Goal: Answer question/provide support: Share knowledge or assist other users

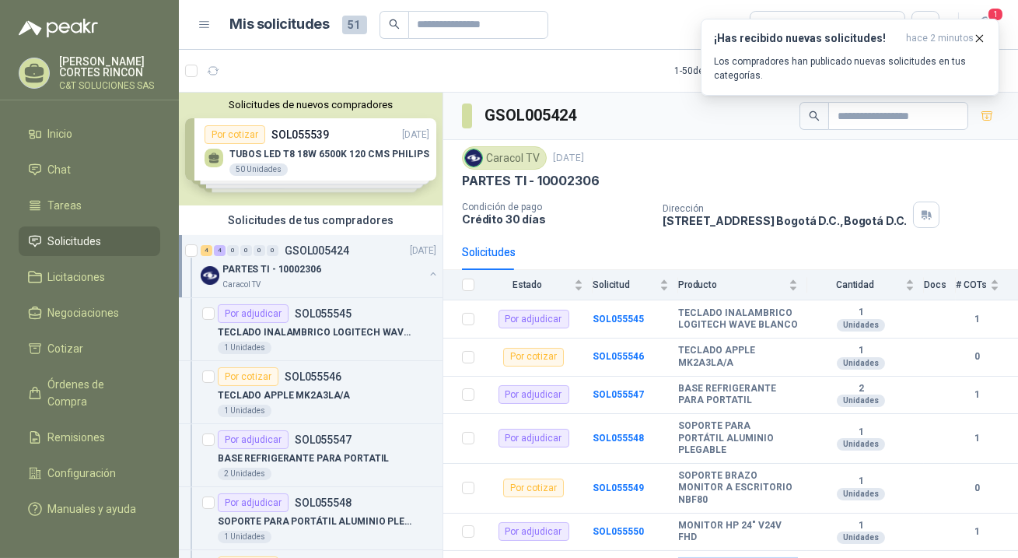
scroll to position [100, 0]
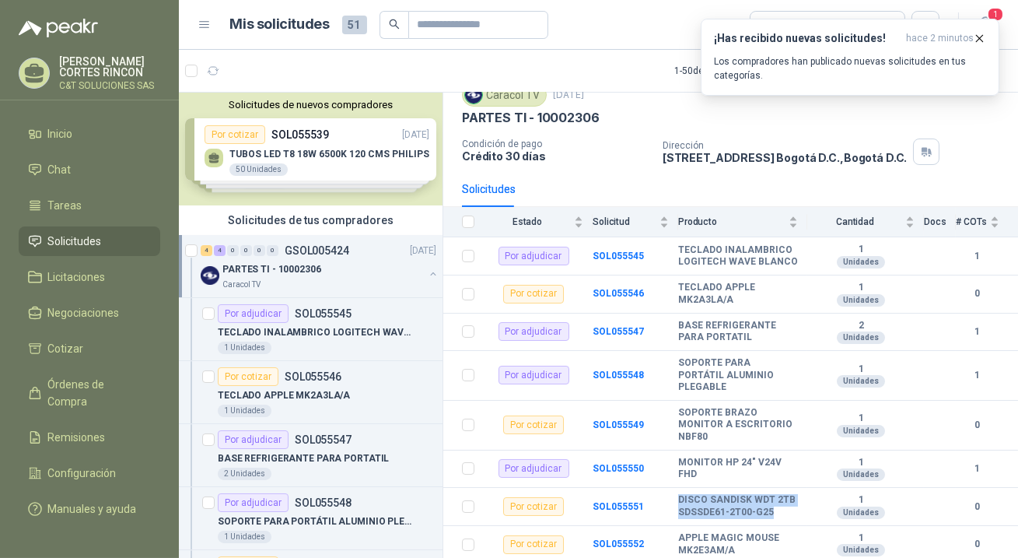
click at [75, 240] on span "Solicitudes" at bounding box center [75, 241] width 54 height 17
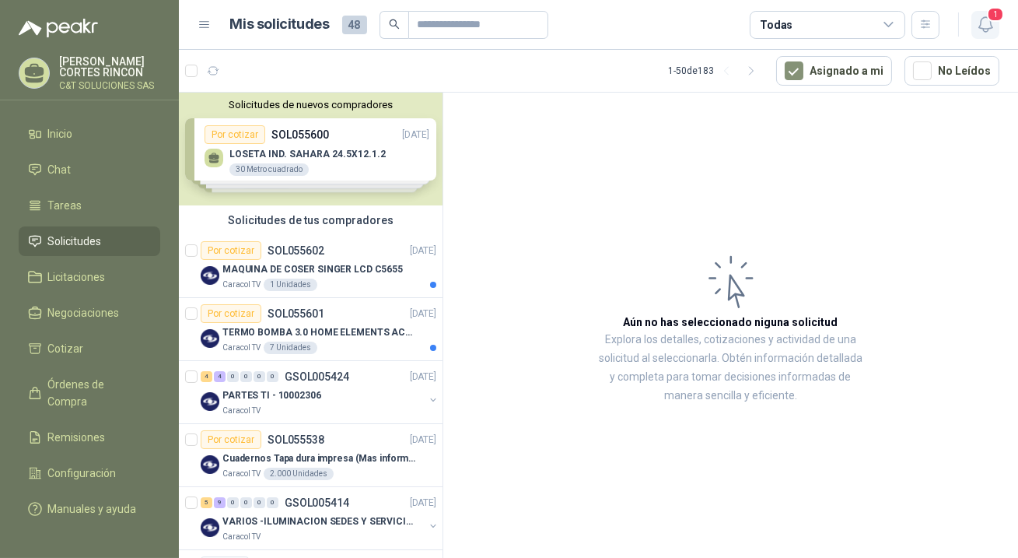
click at [995, 25] on button "1" at bounding box center [985, 25] width 28 height 28
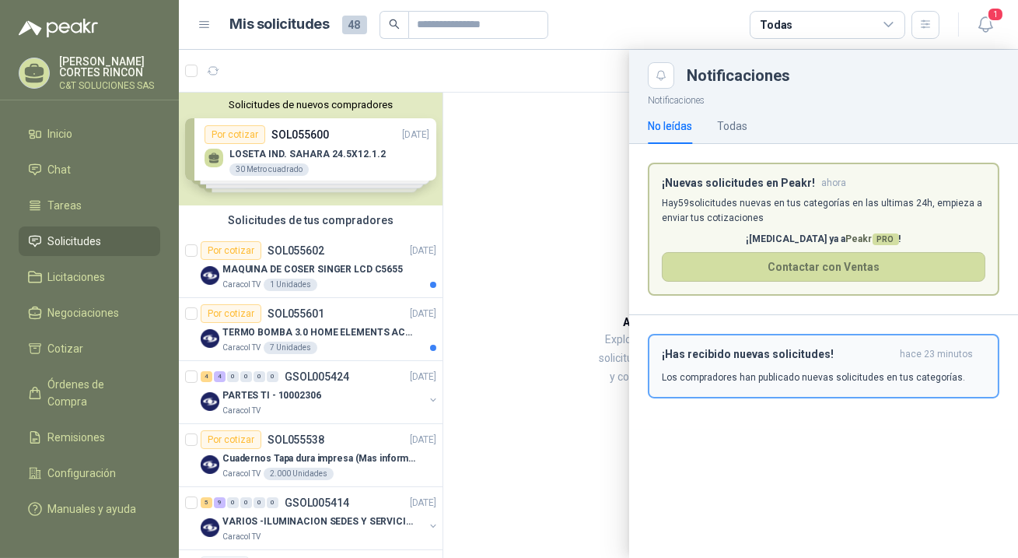
click at [771, 362] on div "¡Has recibido nuevas solicitudes! hace 23 minutos Los compradores han publicado…" at bounding box center [823, 366] width 323 height 37
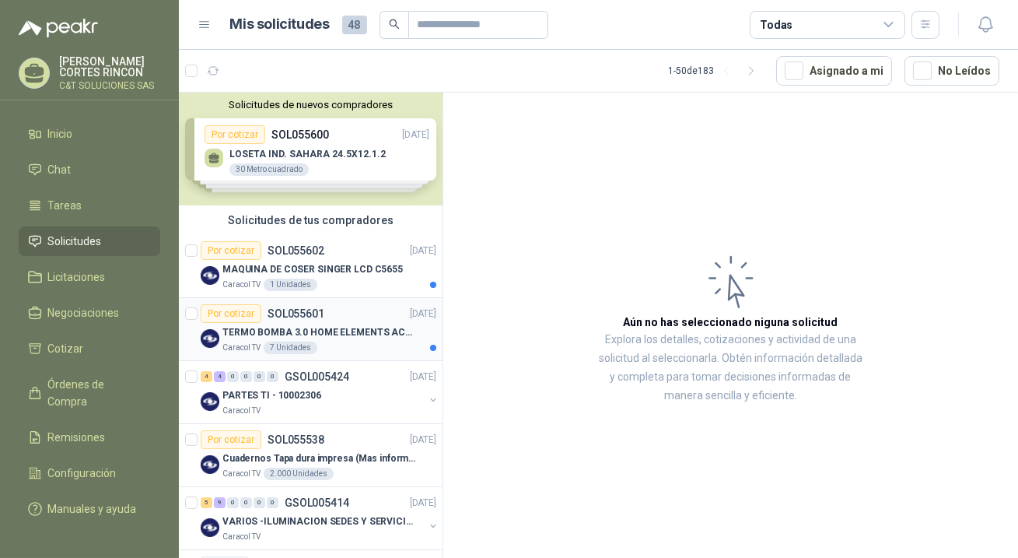
click at [224, 311] on div "Por cotizar" at bounding box center [231, 313] width 61 height 19
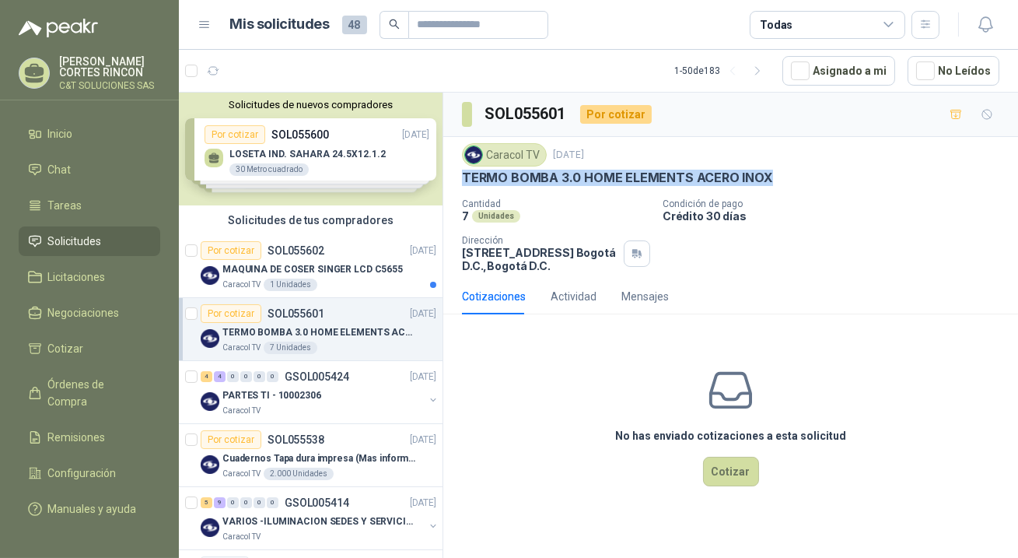
drag, startPoint x: 463, startPoint y: 176, endPoint x: 755, endPoint y: 177, distance: 291.6
click at [755, 177] on p "TERMO BOMBA 3.0 HOME ELEMENTS ACERO INOX" at bounding box center [617, 178] width 311 height 16
click at [572, 211] on div "7 Unidades" at bounding box center [556, 215] width 188 height 13
drag, startPoint x: 463, startPoint y: 178, endPoint x: 764, endPoint y: 182, distance: 300.2
click at [764, 182] on div "TERMO BOMBA 3.0 HOME ELEMENTS ACERO INOX" at bounding box center [730, 178] width 537 height 16
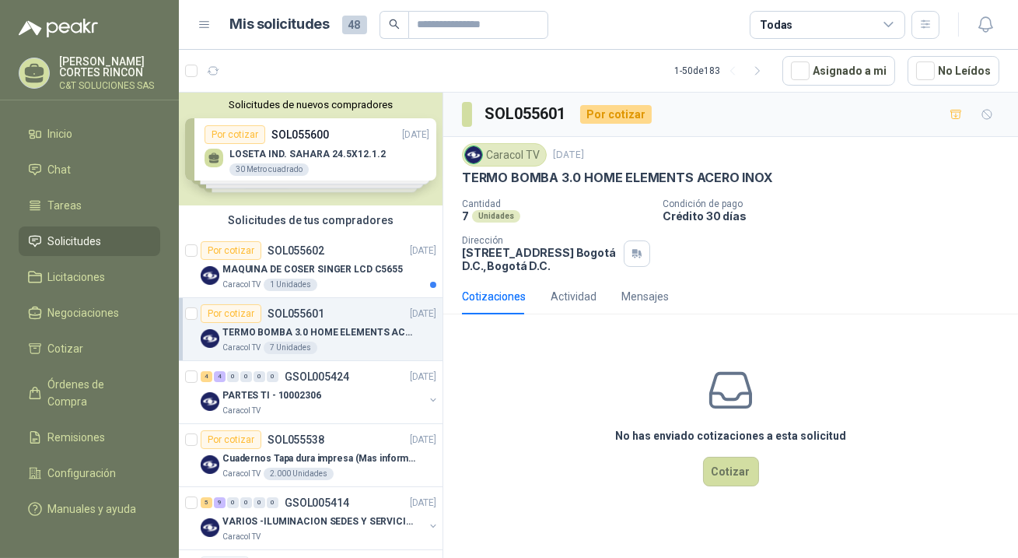
click at [537, 209] on div "7 Unidades" at bounding box center [556, 215] width 188 height 13
drag, startPoint x: 464, startPoint y: 175, endPoint x: 821, endPoint y: 178, distance: 357.0
click at [821, 178] on div "TERMO BOMBA 3.0 HOME ELEMENTS ACERO INOX" at bounding box center [730, 178] width 537 height 16
copy p "TERMO BOMBA 3.0 HOME ELEMENTS ACERO INOX"
click at [738, 467] on button "Cotizar" at bounding box center [731, 471] width 56 height 30
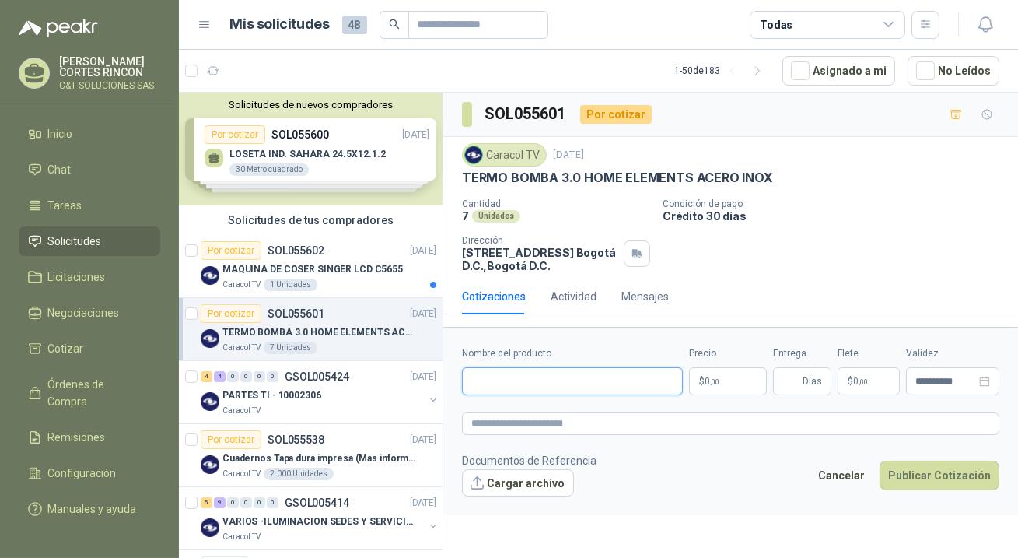
click at [532, 369] on input "Nombre del producto" at bounding box center [572, 381] width 221 height 28
paste input "**********"
type input "**********"
click at [744, 375] on p "$ 0 ,00" at bounding box center [728, 381] width 78 height 28
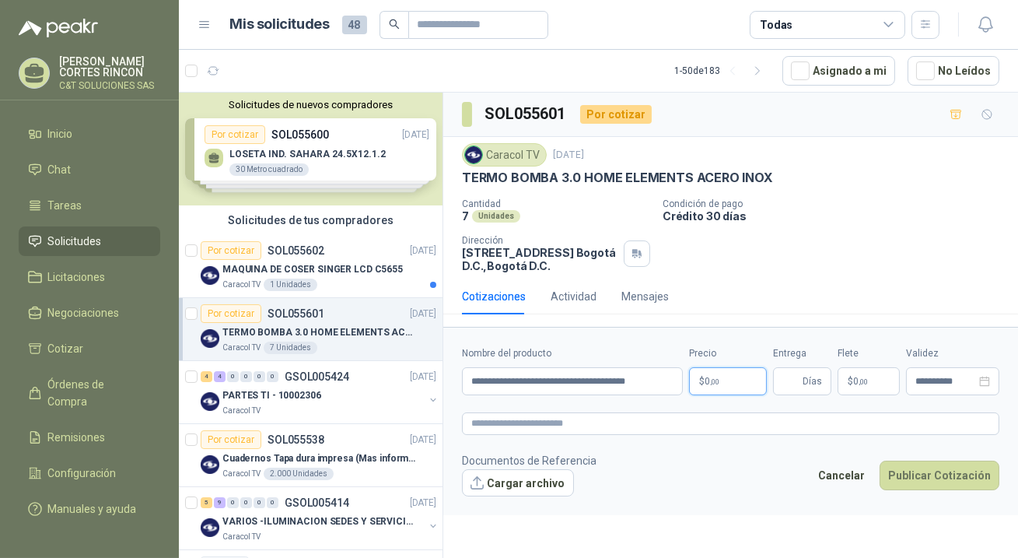
scroll to position [0, 0]
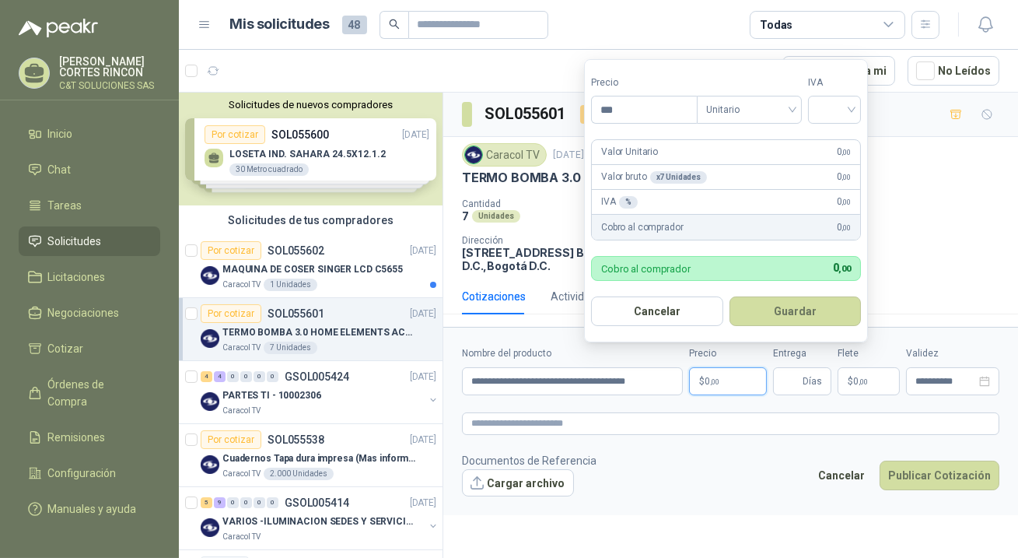
click at [744, 376] on p "$ 0 ,00" at bounding box center [728, 381] width 78 height 28
click at [641, 118] on input "***" at bounding box center [644, 109] width 105 height 26
type input "*********"
click at [834, 115] on input "search" at bounding box center [834, 107] width 34 height 23
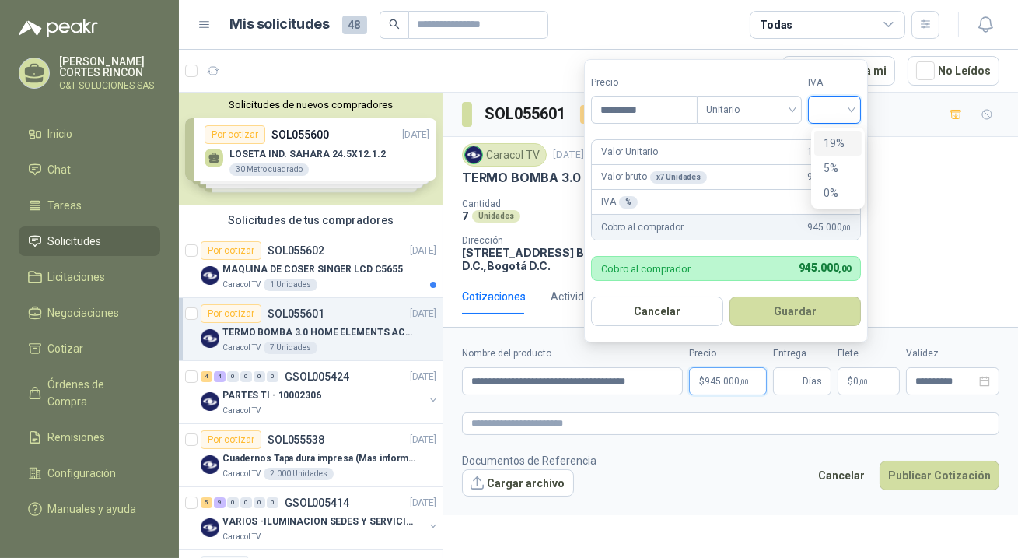
click at [838, 139] on div "19%" at bounding box center [838, 143] width 29 height 17
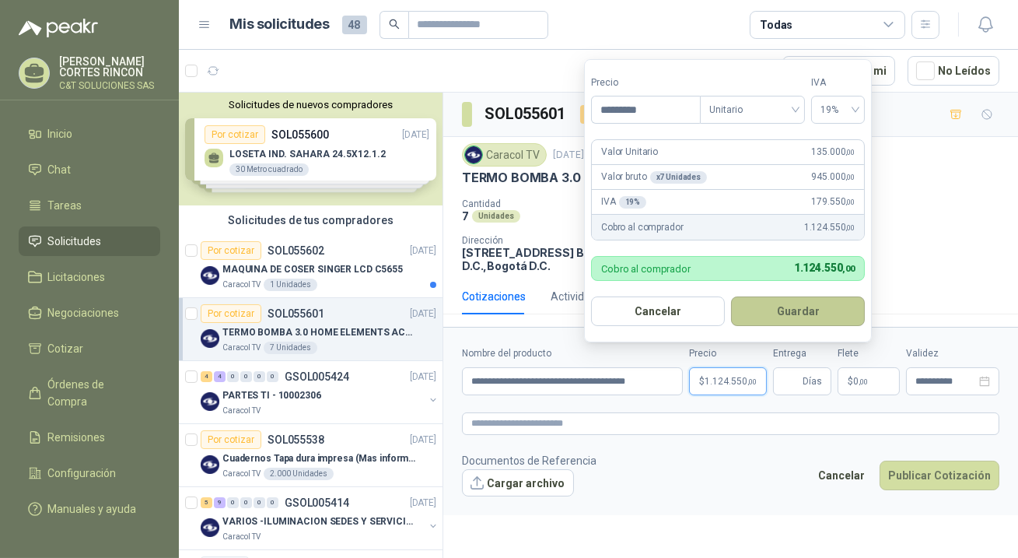
click at [809, 308] on button "Guardar" at bounding box center [798, 311] width 134 height 30
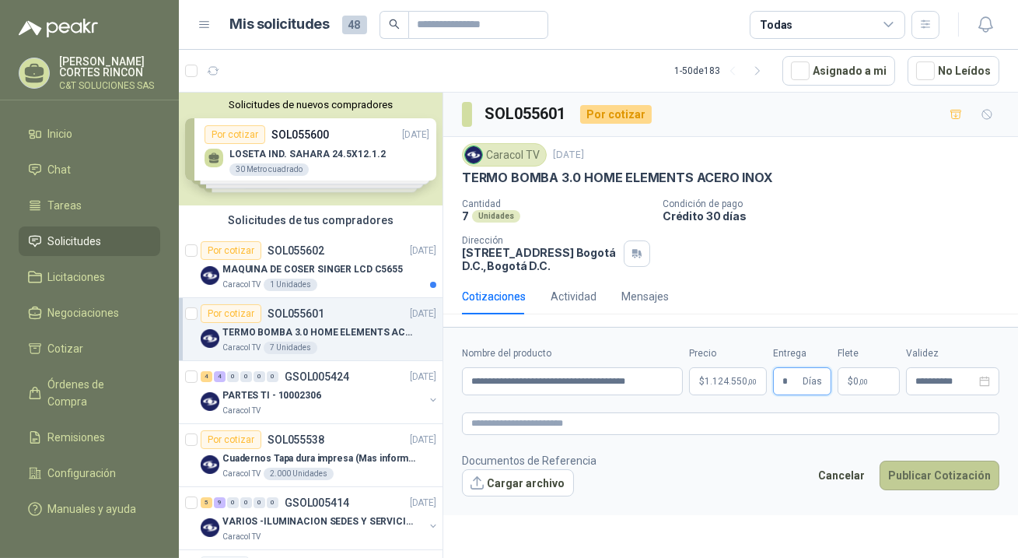
type input "*"
click at [909, 472] on button "Publicar Cotización" at bounding box center [940, 475] width 120 height 30
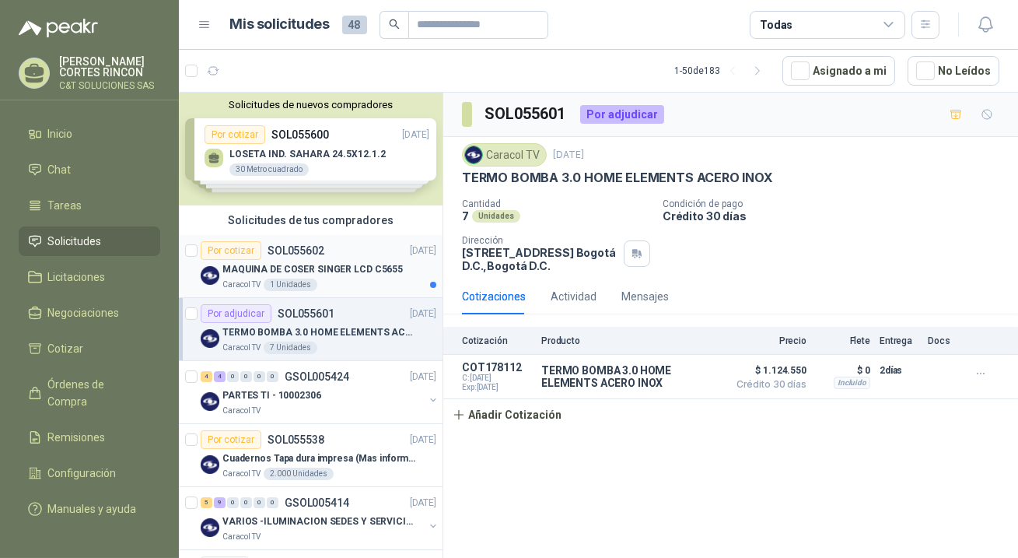
click at [248, 250] on div "Por cotizar" at bounding box center [231, 250] width 61 height 19
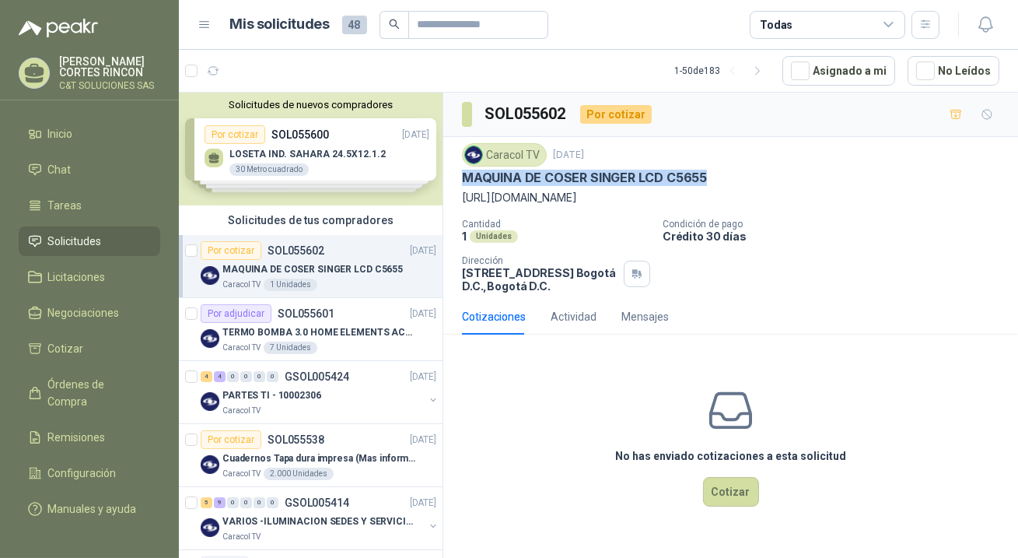
drag, startPoint x: 462, startPoint y: 180, endPoint x: 701, endPoint y: 181, distance: 238.7
click at [701, 181] on div "MAQUINA DE COSER SINGER LCD C5655" at bounding box center [730, 178] width 537 height 16
copy p "MAQUINA DE COSER SINGER LCD C5655"
click at [730, 495] on button "Cotizar" at bounding box center [731, 492] width 56 height 30
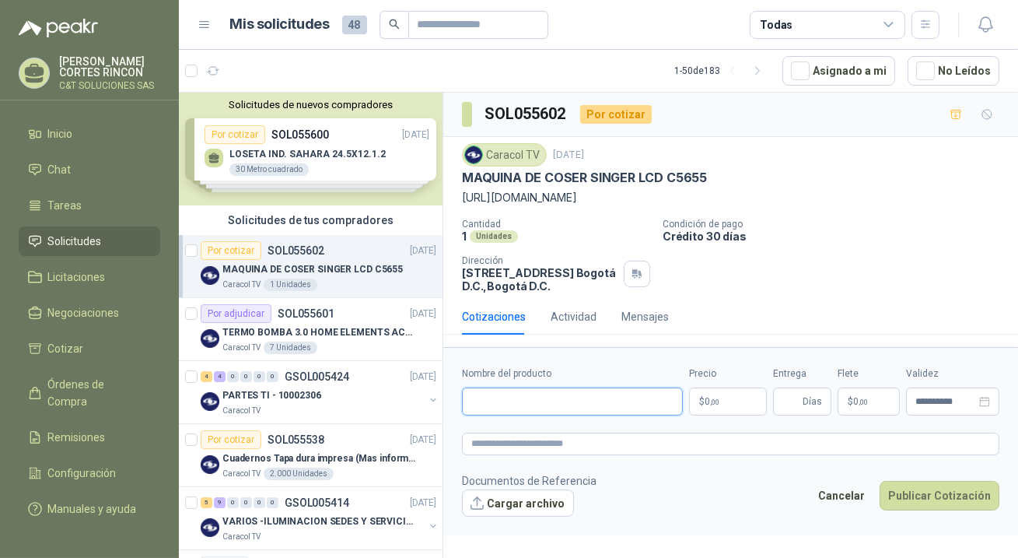
click at [558, 402] on input "Nombre del producto" at bounding box center [572, 401] width 221 height 28
paste input "**********"
type input "**********"
click at [732, 398] on p "$ 0 ,00" at bounding box center [728, 401] width 78 height 28
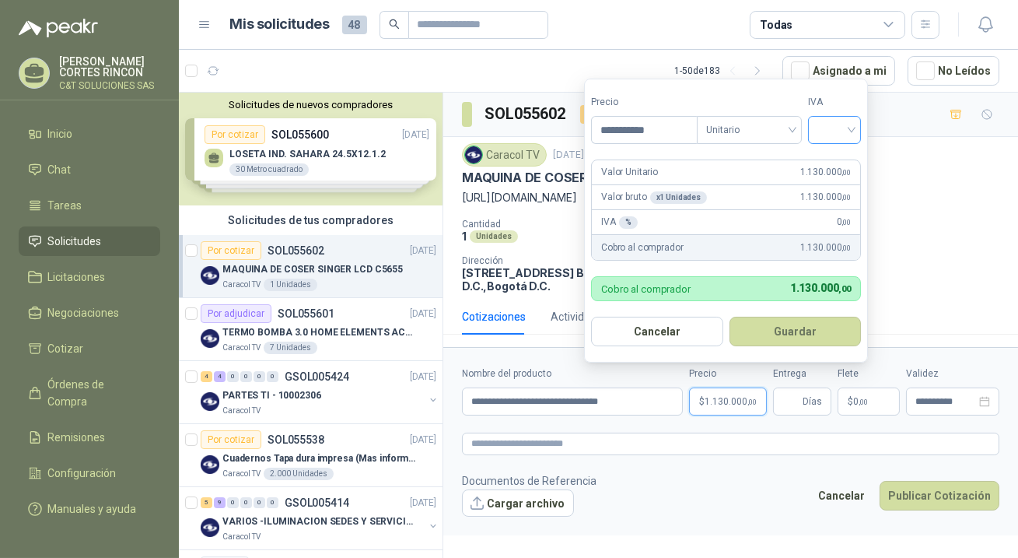
type input "**********"
click at [848, 129] on input "search" at bounding box center [834, 128] width 34 height 23
click at [839, 158] on div "19%" at bounding box center [838, 163] width 29 height 17
click at [803, 330] on button "Guardar" at bounding box center [798, 332] width 134 height 30
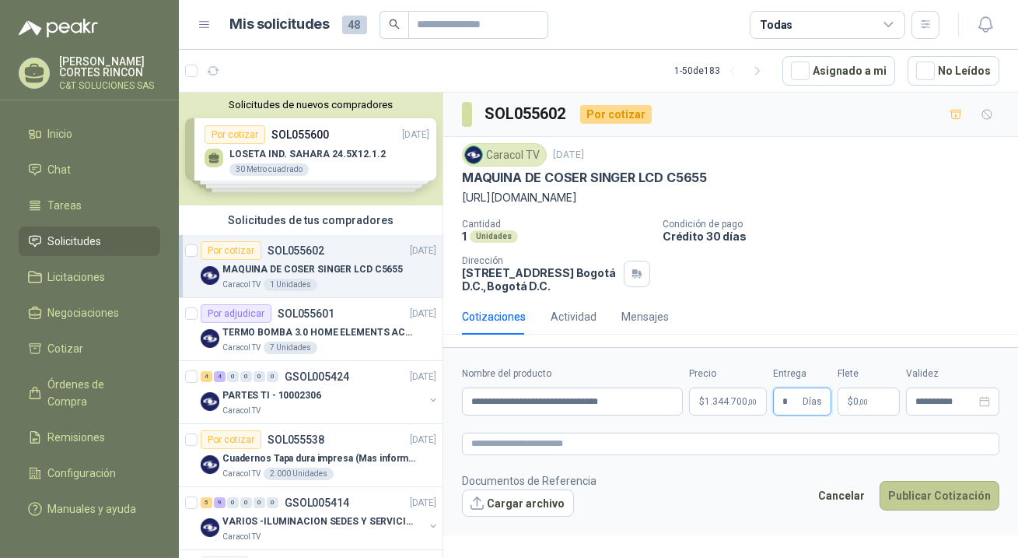
type input "*"
click at [925, 495] on button "Publicar Cotización" at bounding box center [940, 496] width 120 height 30
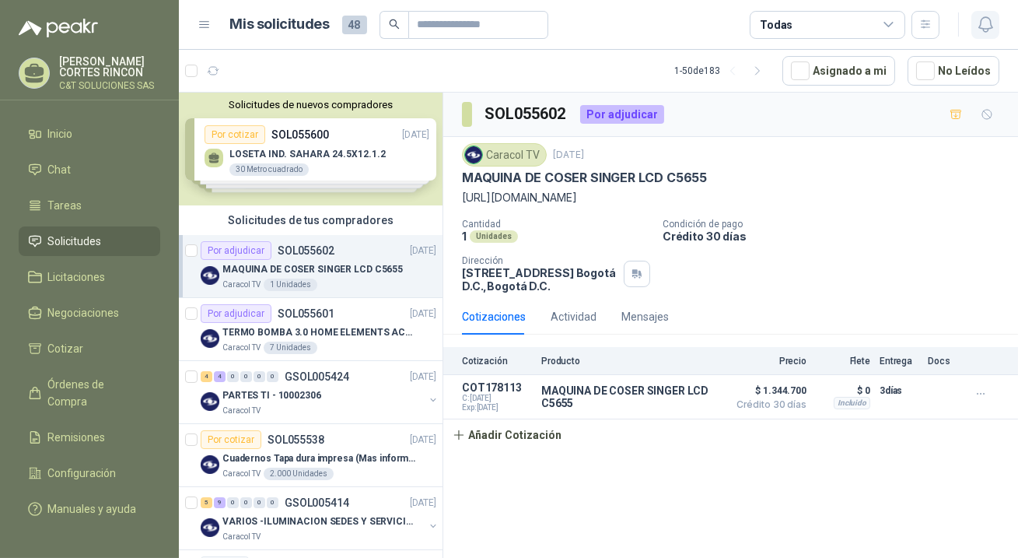
click at [988, 19] on icon "button" at bounding box center [985, 24] width 19 height 19
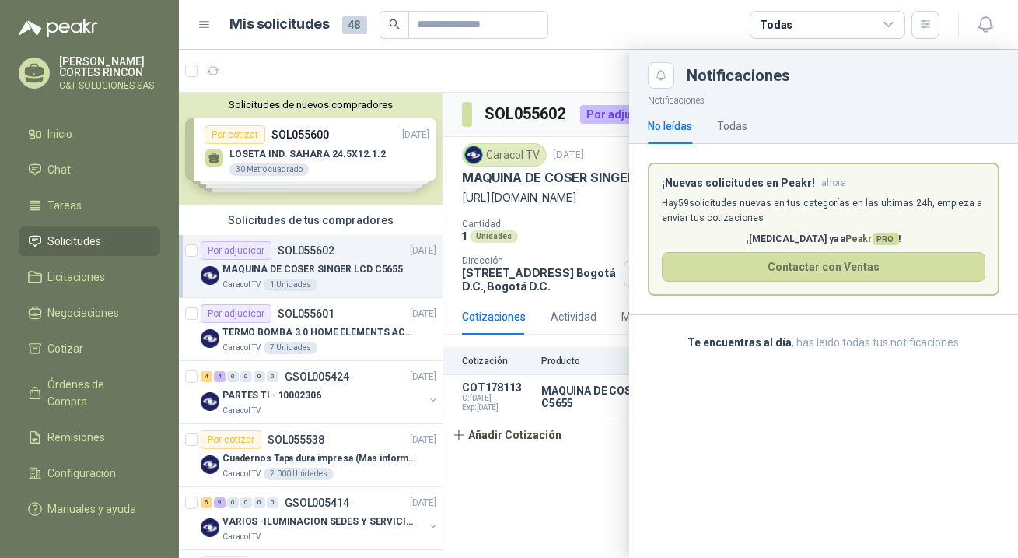
click at [882, 22] on icon at bounding box center [889, 25] width 14 height 14
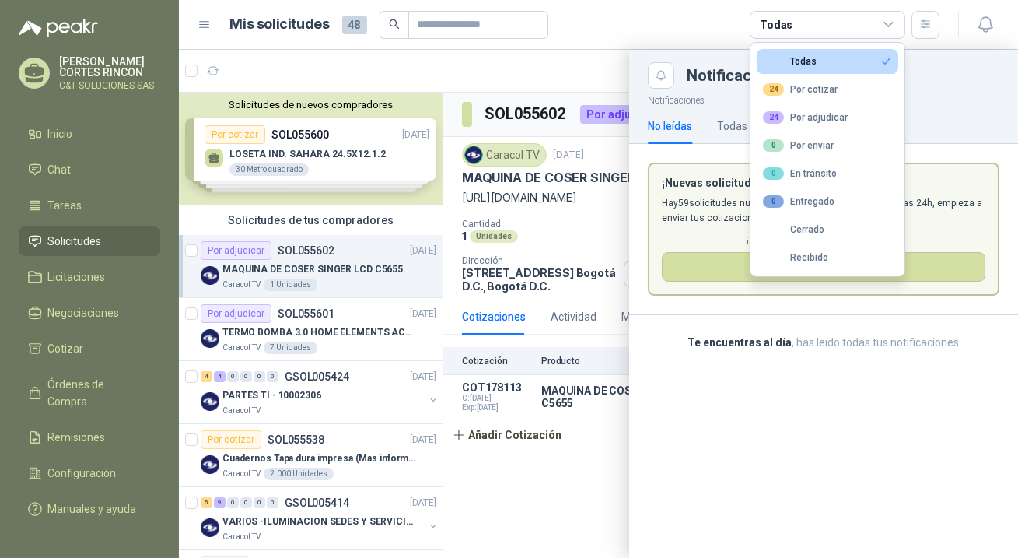
click at [882, 22] on icon at bounding box center [889, 25] width 14 height 14
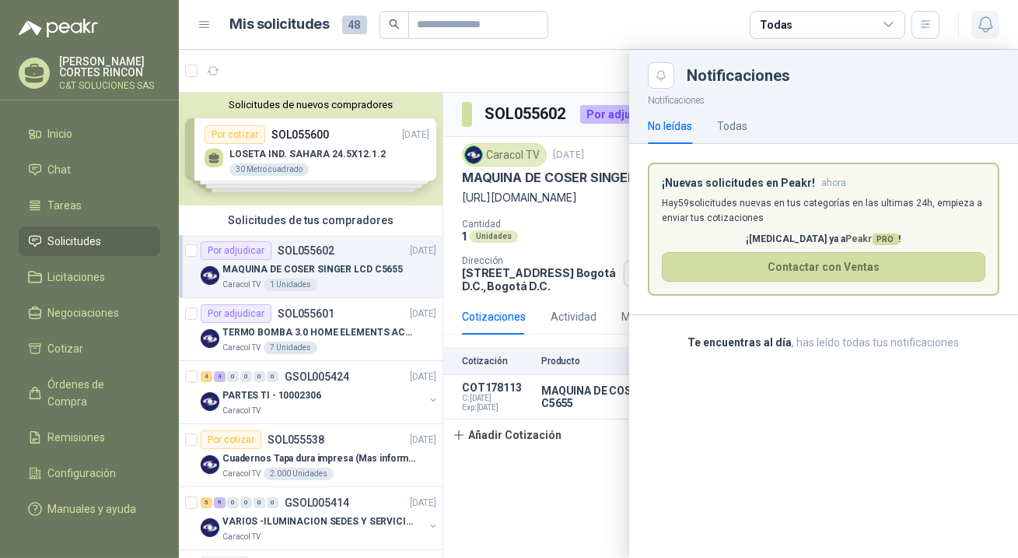
click at [978, 22] on icon "button" at bounding box center [985, 24] width 19 height 19
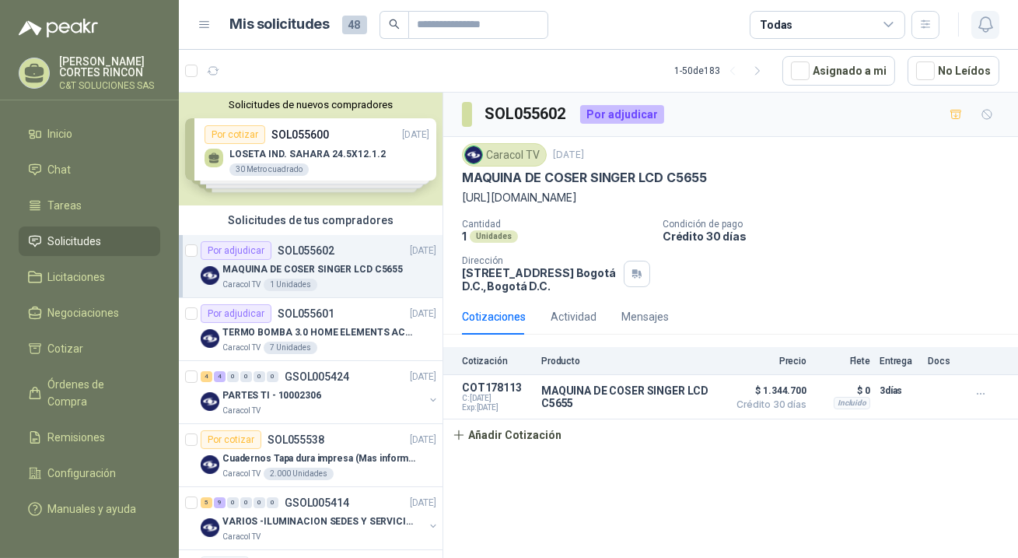
click at [978, 22] on icon "button" at bounding box center [985, 24] width 19 height 19
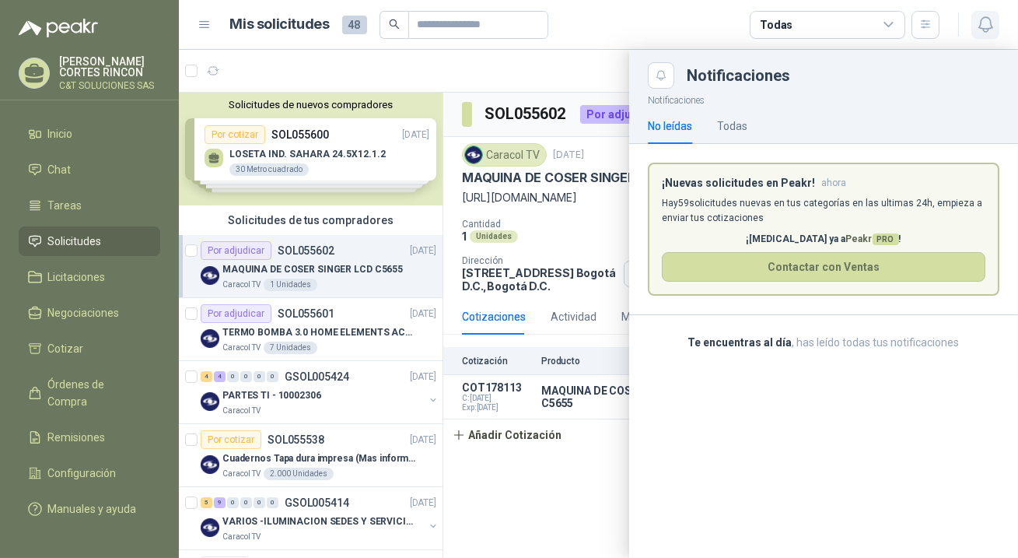
click at [978, 22] on icon "button" at bounding box center [985, 24] width 19 height 19
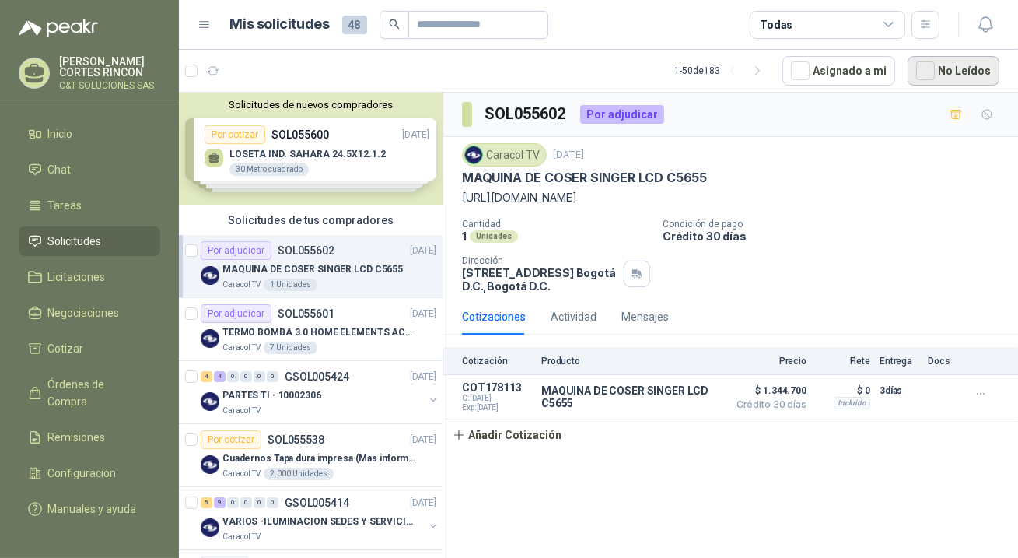
click at [951, 72] on button "No Leídos" at bounding box center [954, 71] width 92 height 30
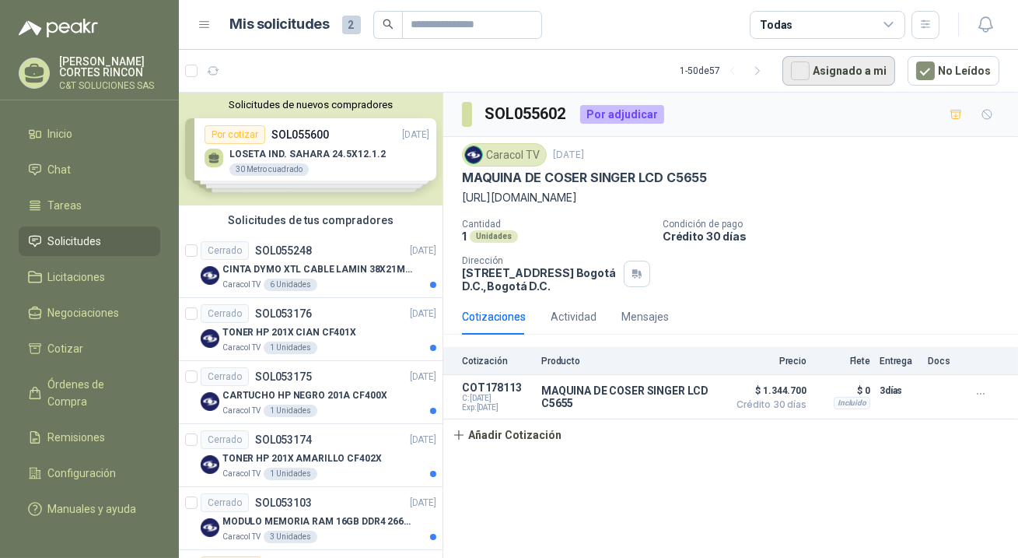
click at [832, 74] on button "Asignado a mi" at bounding box center [838, 71] width 113 height 30
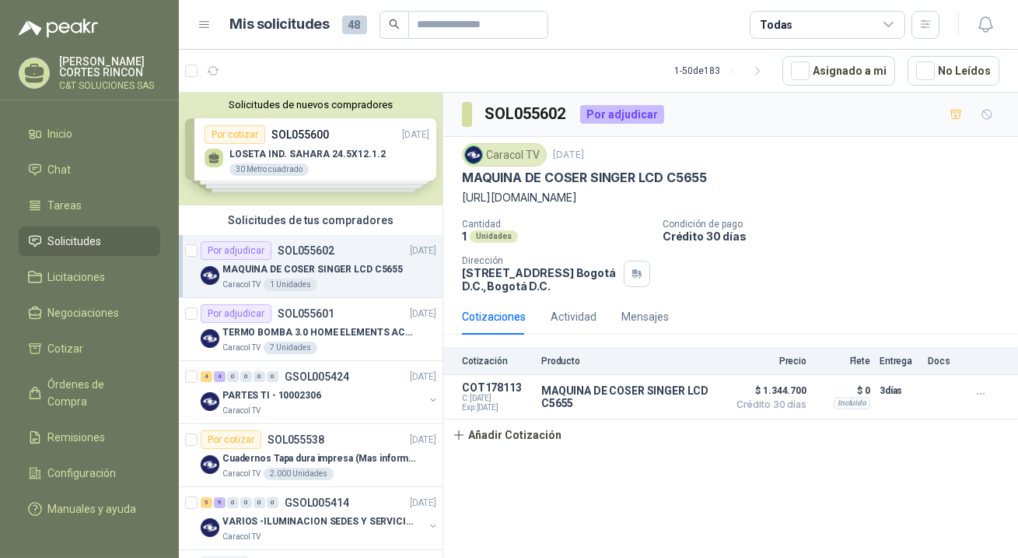
click at [83, 240] on span "Solicitudes" at bounding box center [75, 241] width 54 height 17
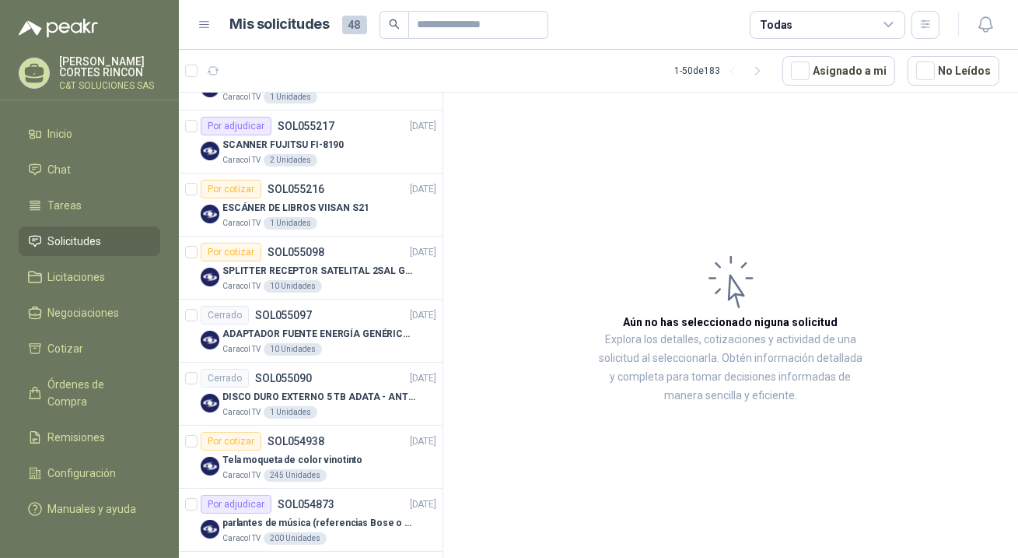
scroll to position [282, 0]
